Goal: Information Seeking & Learning: Learn about a topic

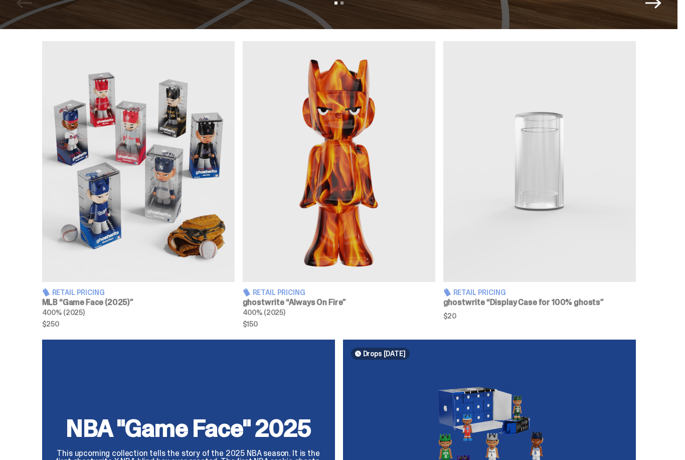
scroll to position [331, 0]
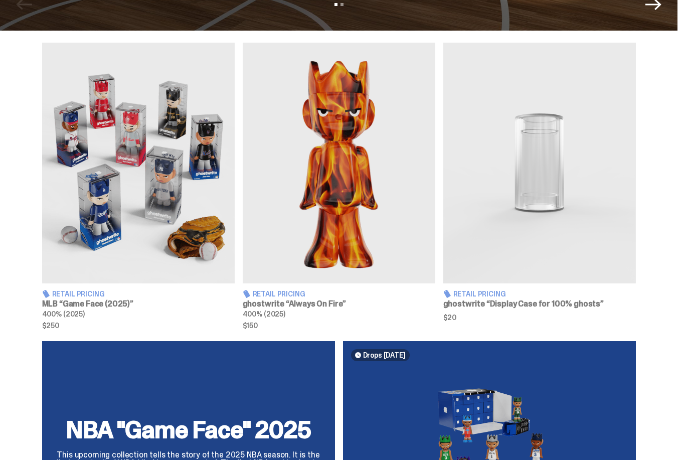
click at [78, 248] on img at bounding box center [138, 163] width 193 height 241
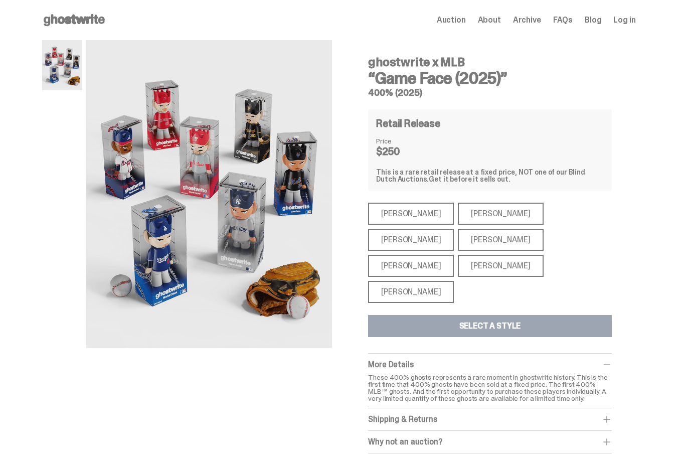
click at [544, 255] on div "[PERSON_NAME]" at bounding box center [501, 266] width 86 height 22
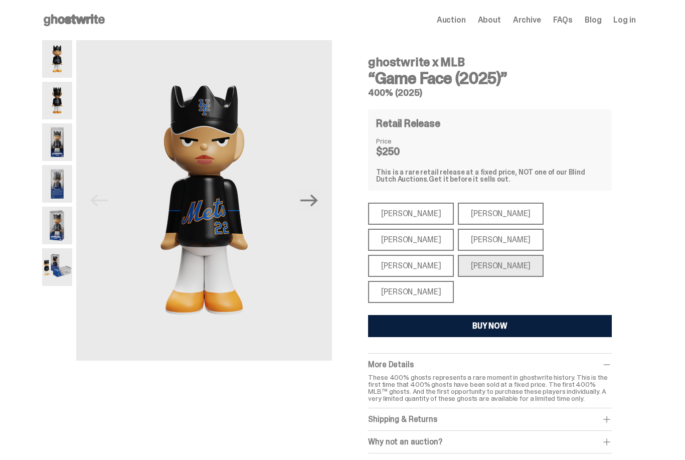
click at [454, 229] on div "[PERSON_NAME]" at bounding box center [411, 240] width 86 height 22
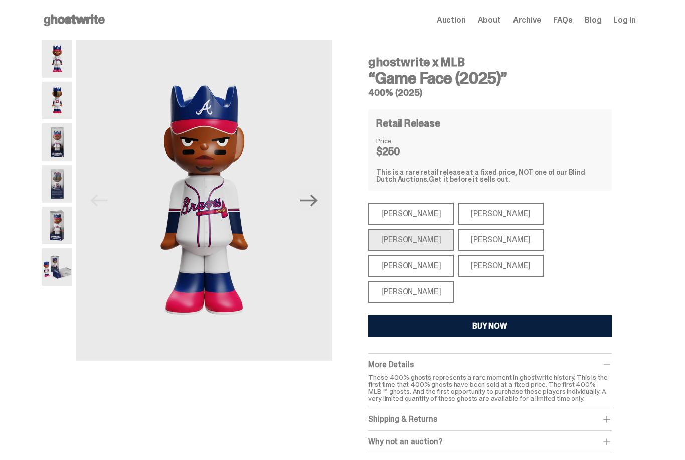
click at [454, 255] on div "[PERSON_NAME]" at bounding box center [411, 266] width 86 height 22
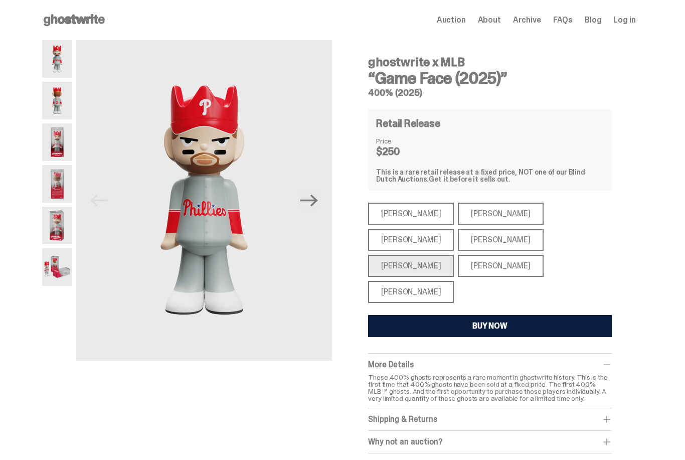
click at [428, 281] on div "[PERSON_NAME]" at bounding box center [411, 292] width 86 height 22
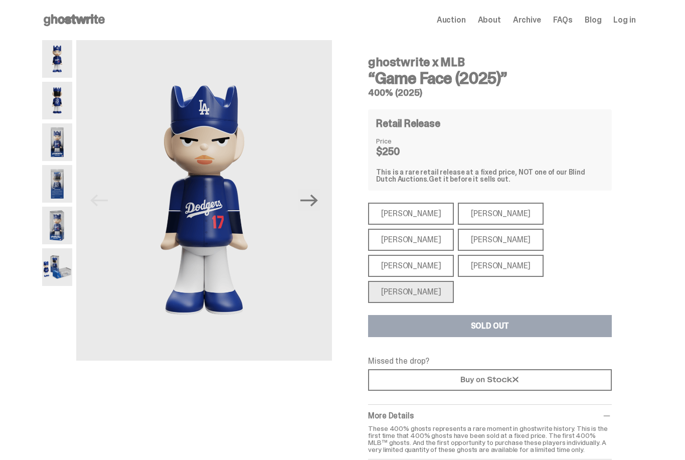
click at [458, 240] on div "[PERSON_NAME]" at bounding box center [501, 240] width 86 height 22
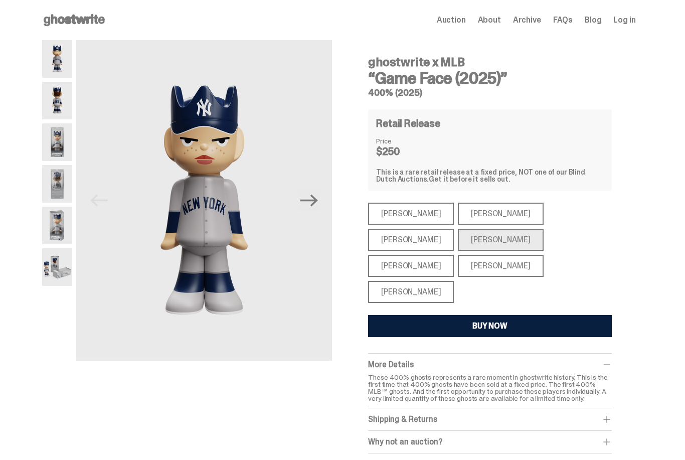
click at [425, 215] on div "[PERSON_NAME]" at bounding box center [411, 214] width 86 height 22
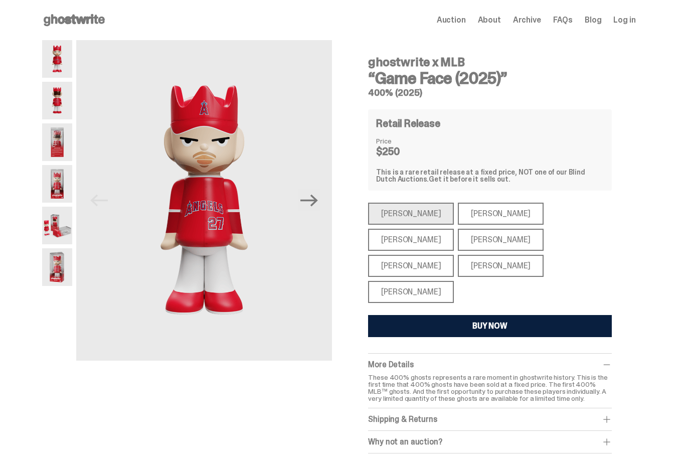
click at [482, 217] on div "[PERSON_NAME]" at bounding box center [501, 214] width 86 height 22
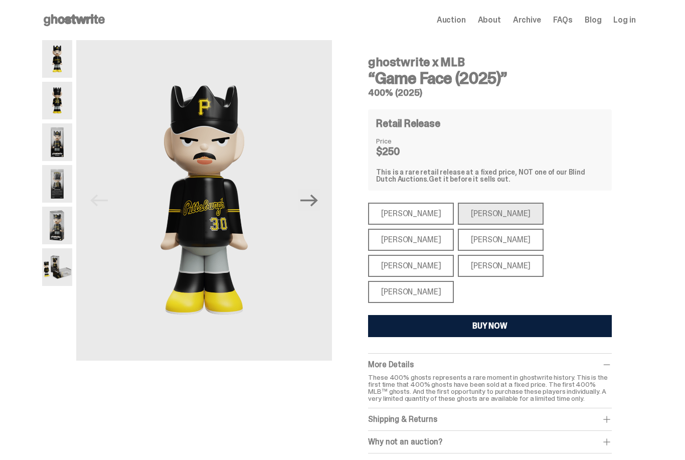
click at [454, 255] on div "[PERSON_NAME]" at bounding box center [411, 266] width 86 height 22
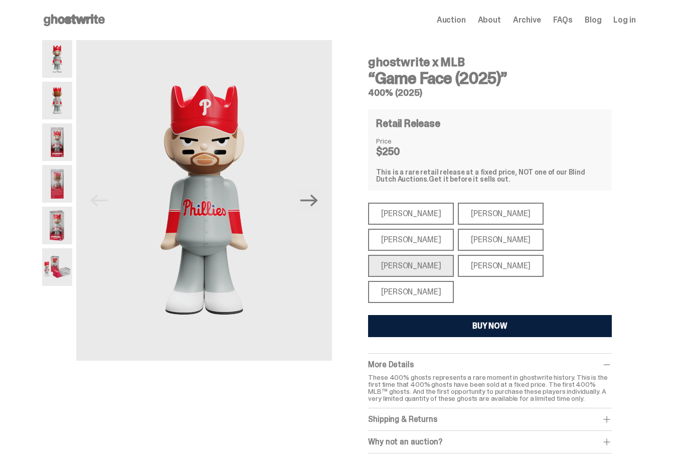
click at [429, 223] on div "[PERSON_NAME]" at bounding box center [411, 214] width 86 height 22
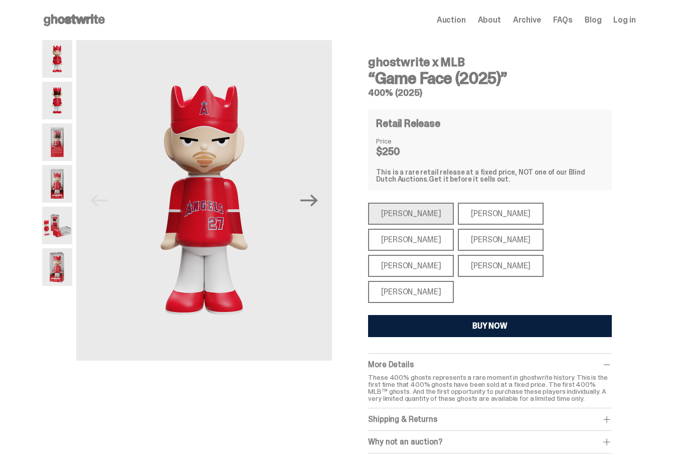
click at [483, 215] on div "[PERSON_NAME]" at bounding box center [501, 214] width 86 height 22
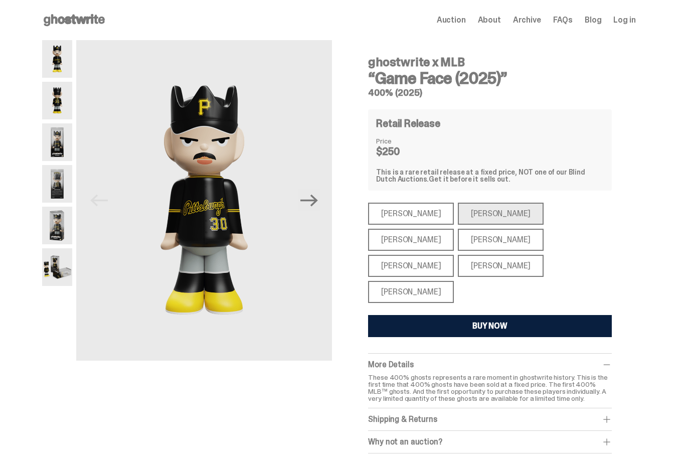
click at [454, 229] on div "[PERSON_NAME]" at bounding box center [411, 240] width 86 height 22
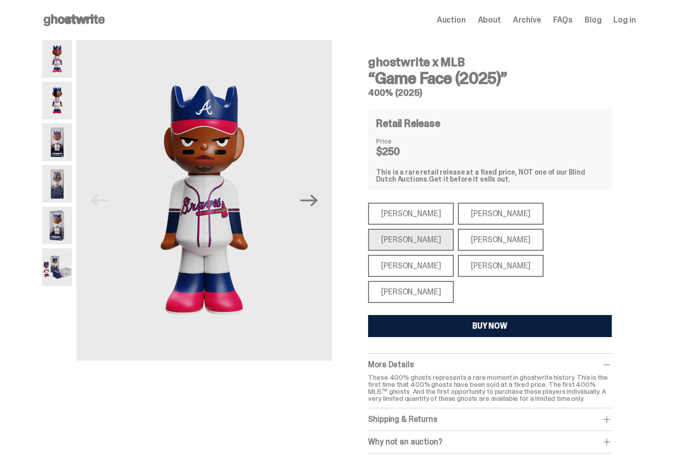
click at [544, 255] on div "[PERSON_NAME]" at bounding box center [501, 266] width 86 height 22
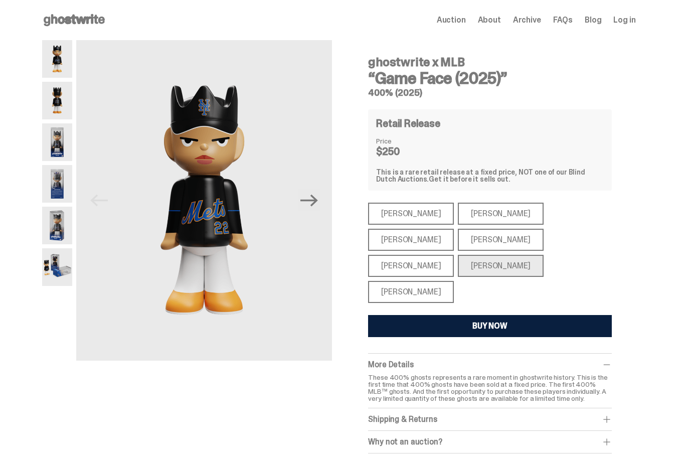
click at [454, 255] on div "[PERSON_NAME]" at bounding box center [411, 266] width 86 height 22
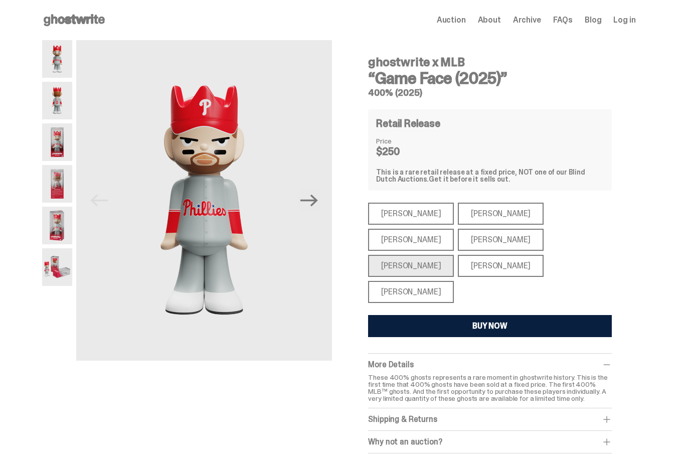
click at [420, 281] on div "[PERSON_NAME]" at bounding box center [411, 292] width 86 height 22
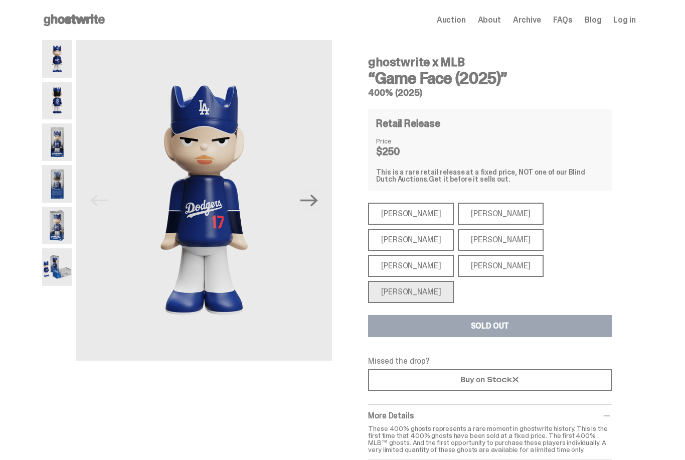
click at [458, 240] on div "[PERSON_NAME]" at bounding box center [501, 240] width 86 height 22
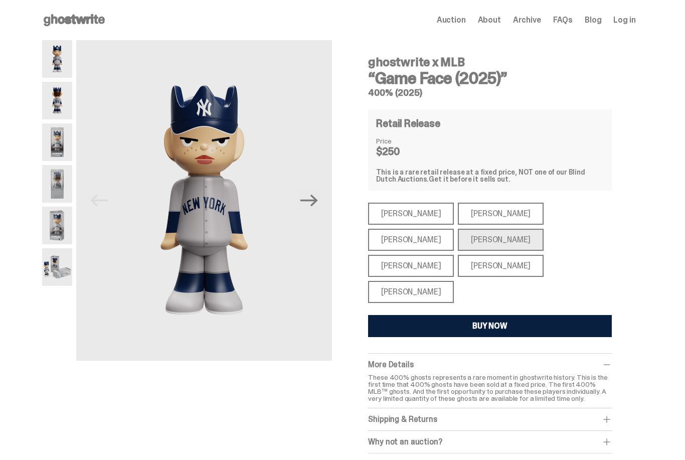
click at [61, 152] on img at bounding box center [57, 142] width 30 height 38
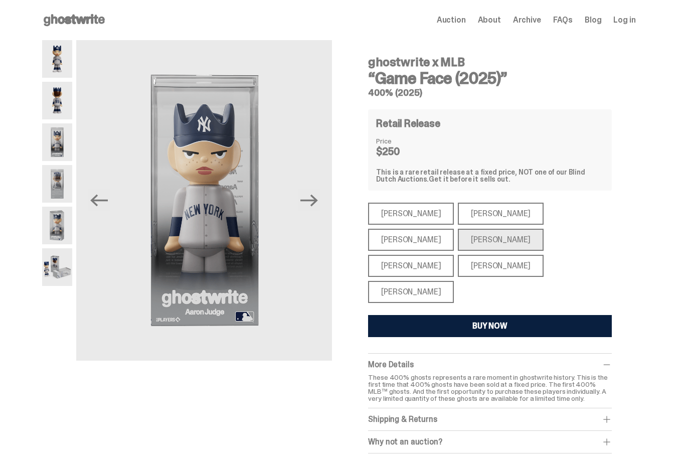
click at [72, 194] on img at bounding box center [57, 184] width 30 height 38
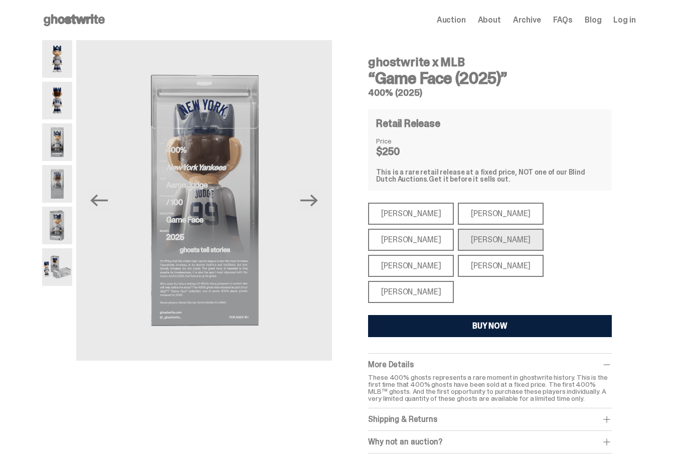
click at [70, 233] on img at bounding box center [57, 226] width 30 height 38
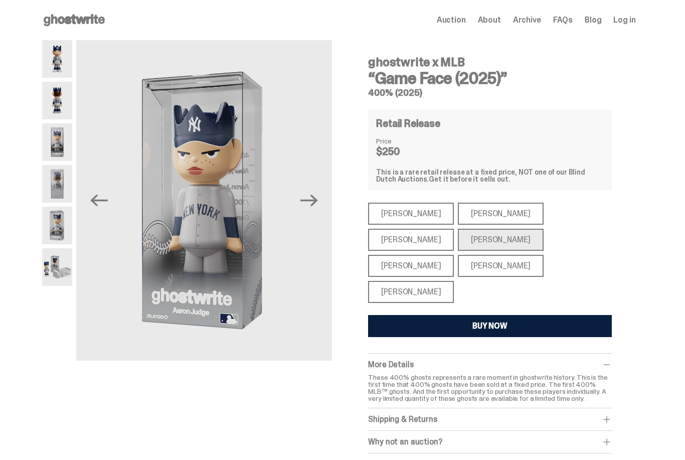
click at [61, 264] on img at bounding box center [57, 267] width 30 height 38
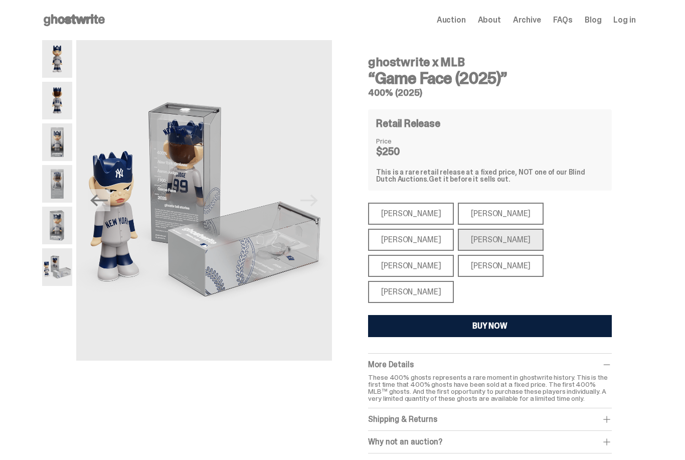
click at [61, 17] on icon at bounding box center [74, 20] width 64 height 16
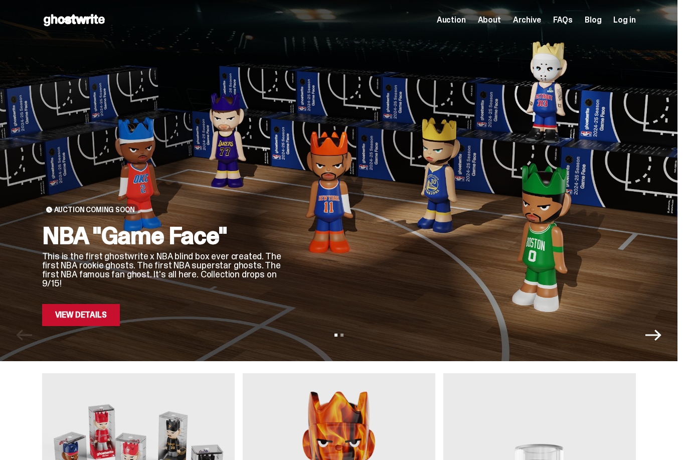
click at [77, 310] on link "View Details" at bounding box center [81, 315] width 78 height 22
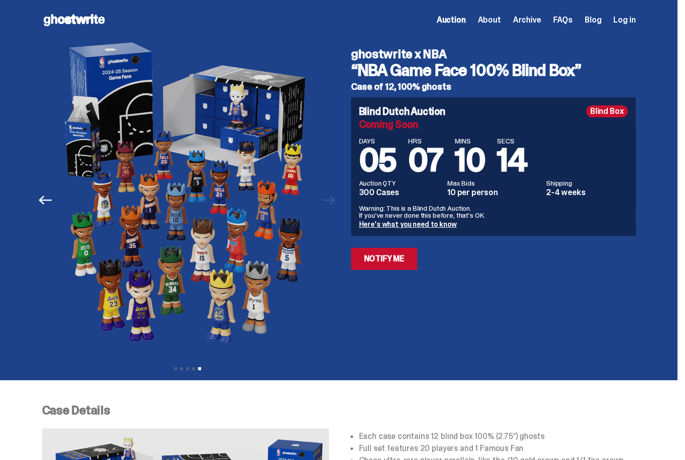
click at [497, 16] on span "About" at bounding box center [489, 20] width 23 height 8
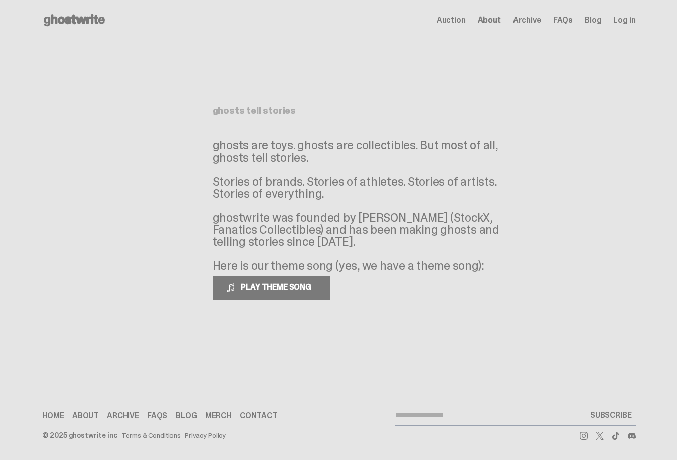
click at [466, 22] on span "Auction" at bounding box center [451, 20] width 29 height 8
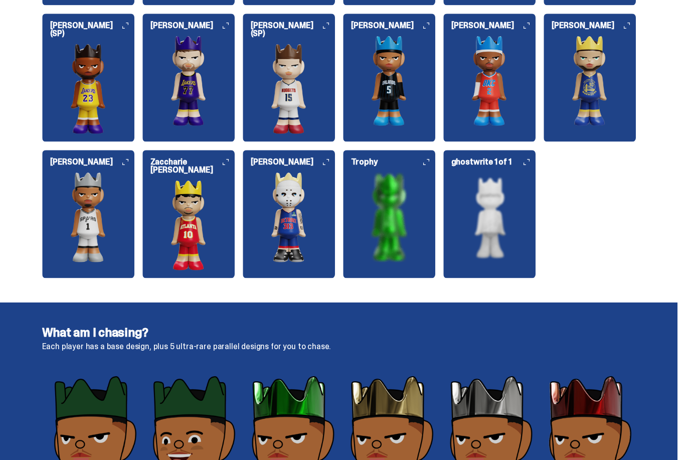
scroll to position [1307, 0]
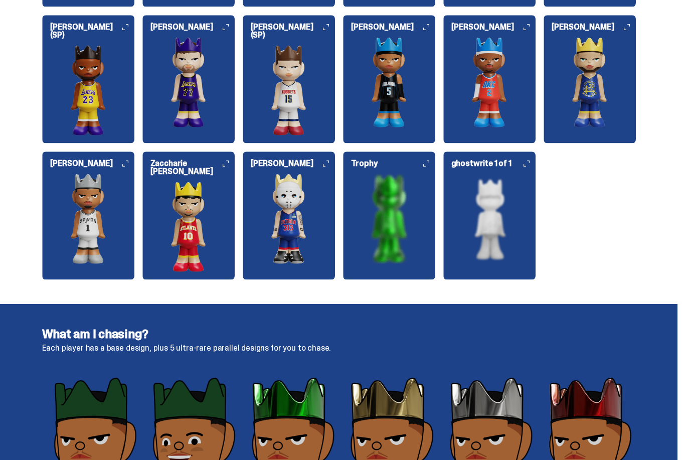
click at [433, 161] on h6 "Trophy" at bounding box center [393, 164] width 84 height 8
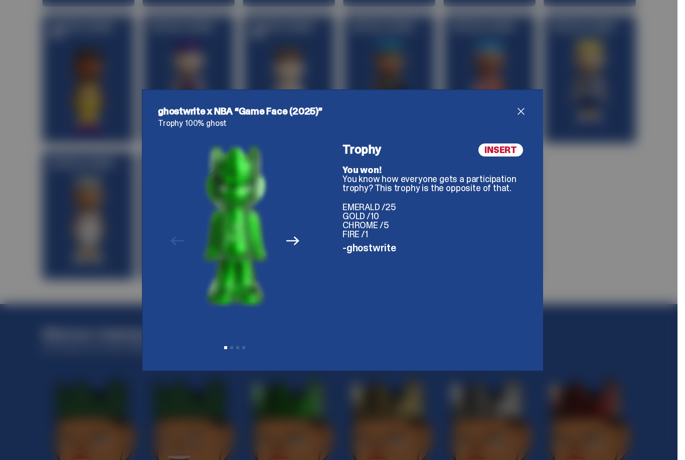
click at [524, 108] on span "close" at bounding box center [521, 111] width 12 height 12
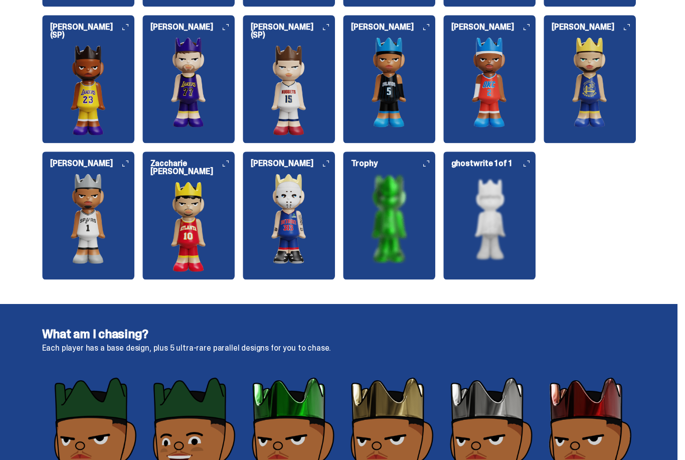
click at [523, 162] on h6 "ghostwrite 1 of 1" at bounding box center [494, 164] width 84 height 8
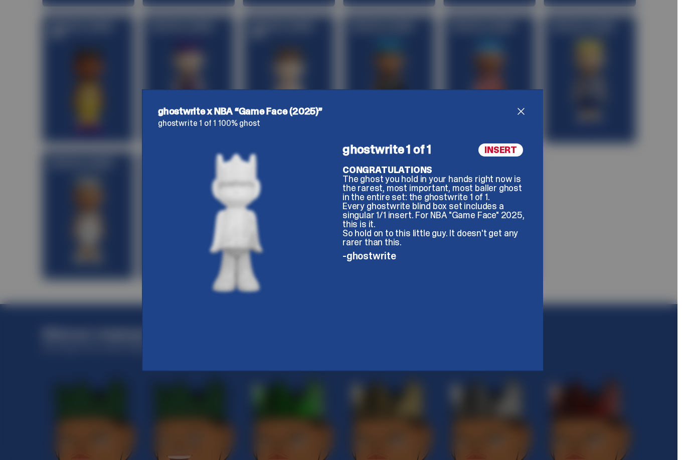
click at [527, 110] on span "close" at bounding box center [521, 111] width 12 height 12
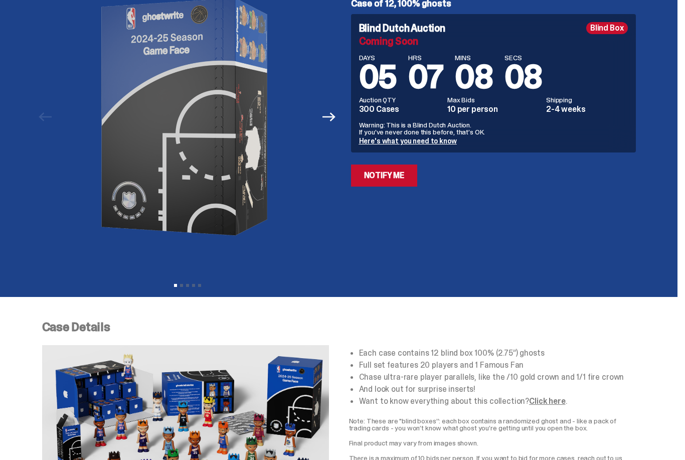
scroll to position [0, 0]
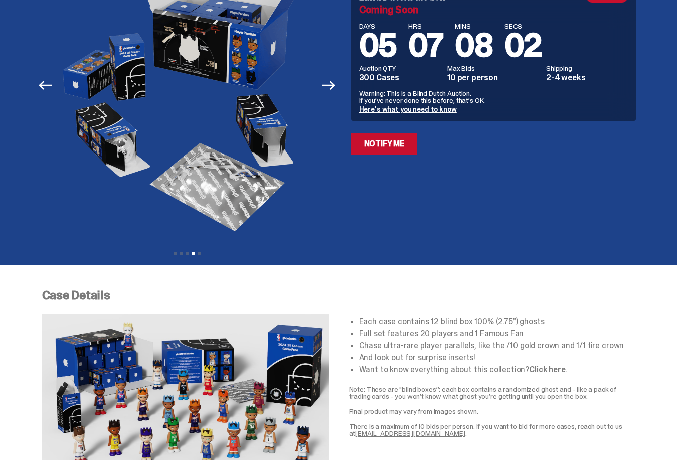
click at [288, 197] on div at bounding box center [187, 85] width 291 height 320
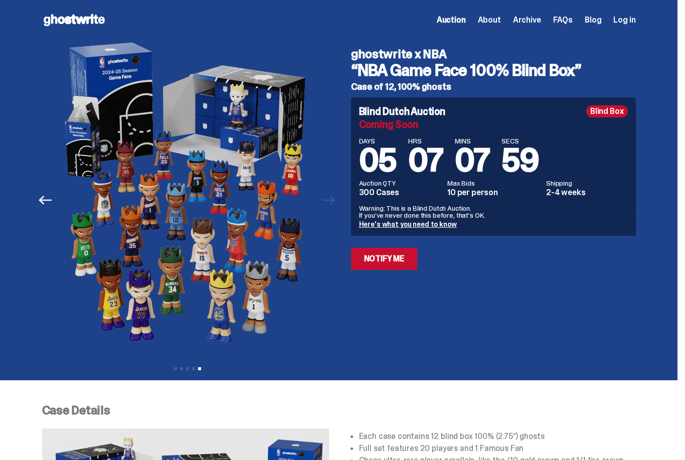
click at [501, 17] on span "About" at bounding box center [489, 20] width 23 height 8
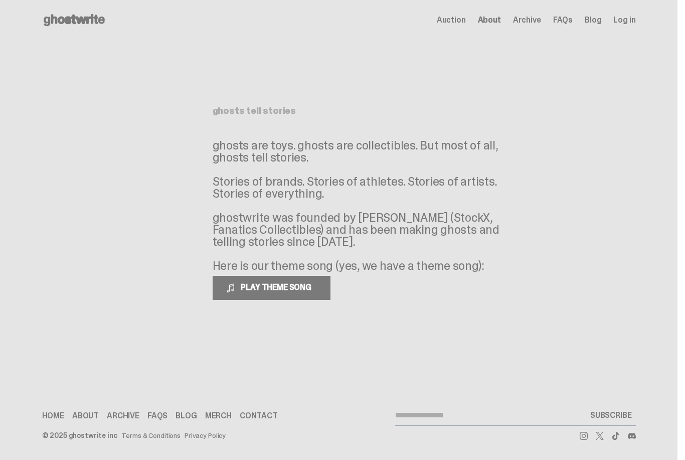
click at [539, 22] on span "Archive" at bounding box center [527, 20] width 28 height 8
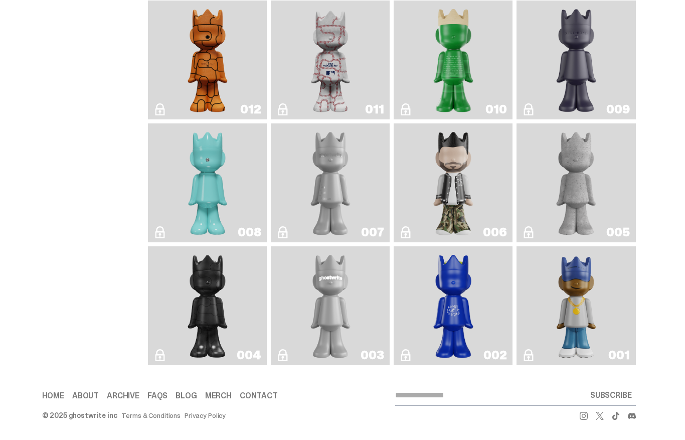
scroll to position [1663, 0]
click at [614, 325] on link "001" at bounding box center [576, 305] width 107 height 111
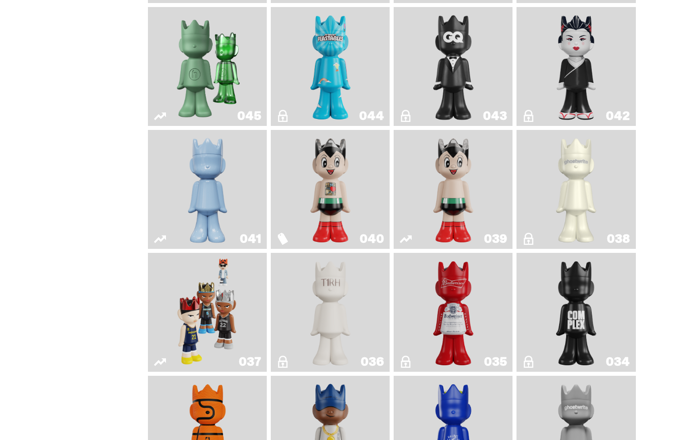
scroll to position [590, 0]
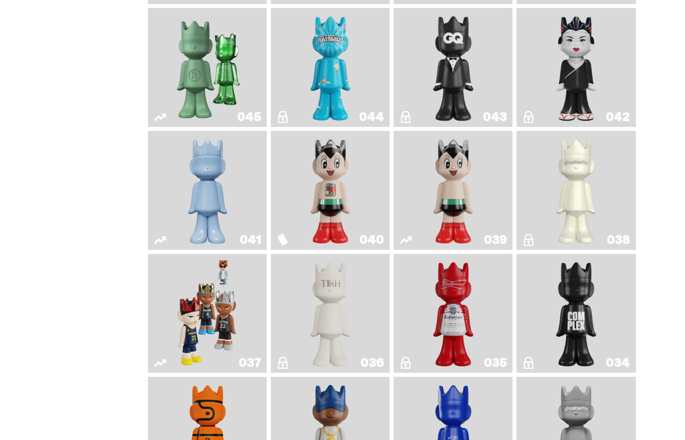
click at [228, 235] on img "Schrödinger's ghost: Winter Blue" at bounding box center [208, 190] width 48 height 111
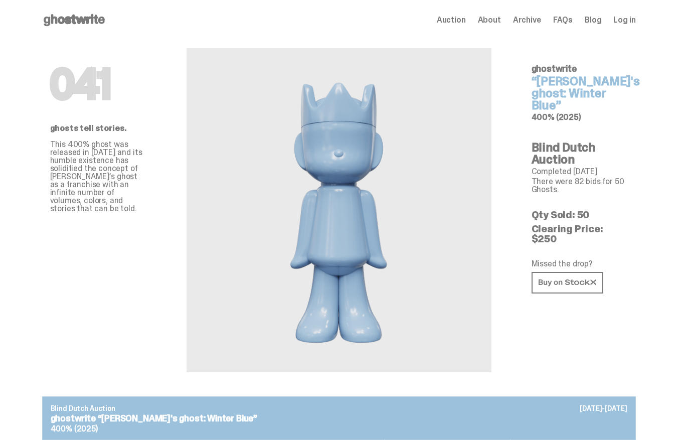
click at [591, 278] on link at bounding box center [568, 283] width 72 height 22
